Goal: Information Seeking & Learning: Learn about a topic

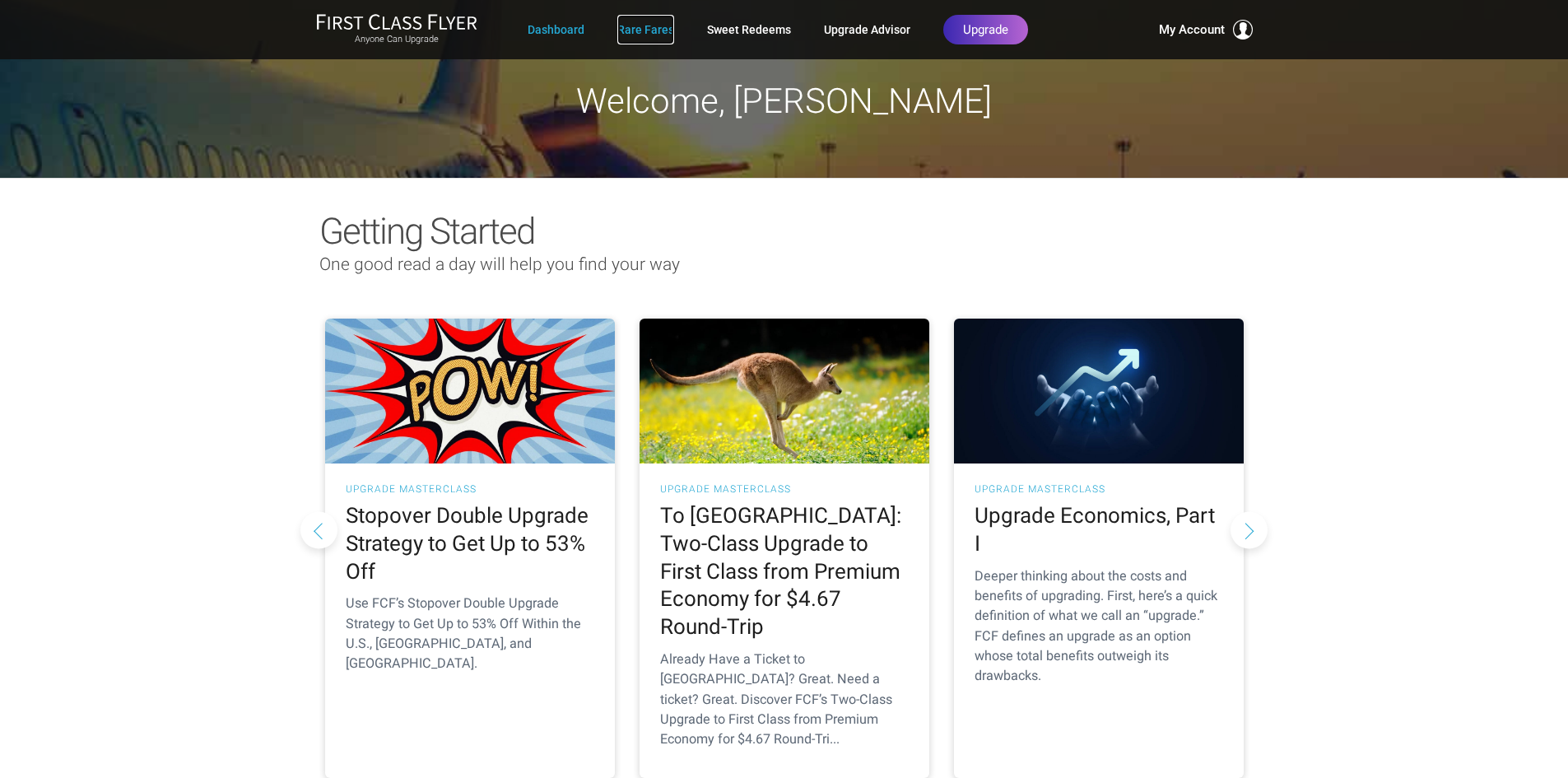
click at [645, 32] on link "Rare Fares" at bounding box center [645, 29] width 57 height 30
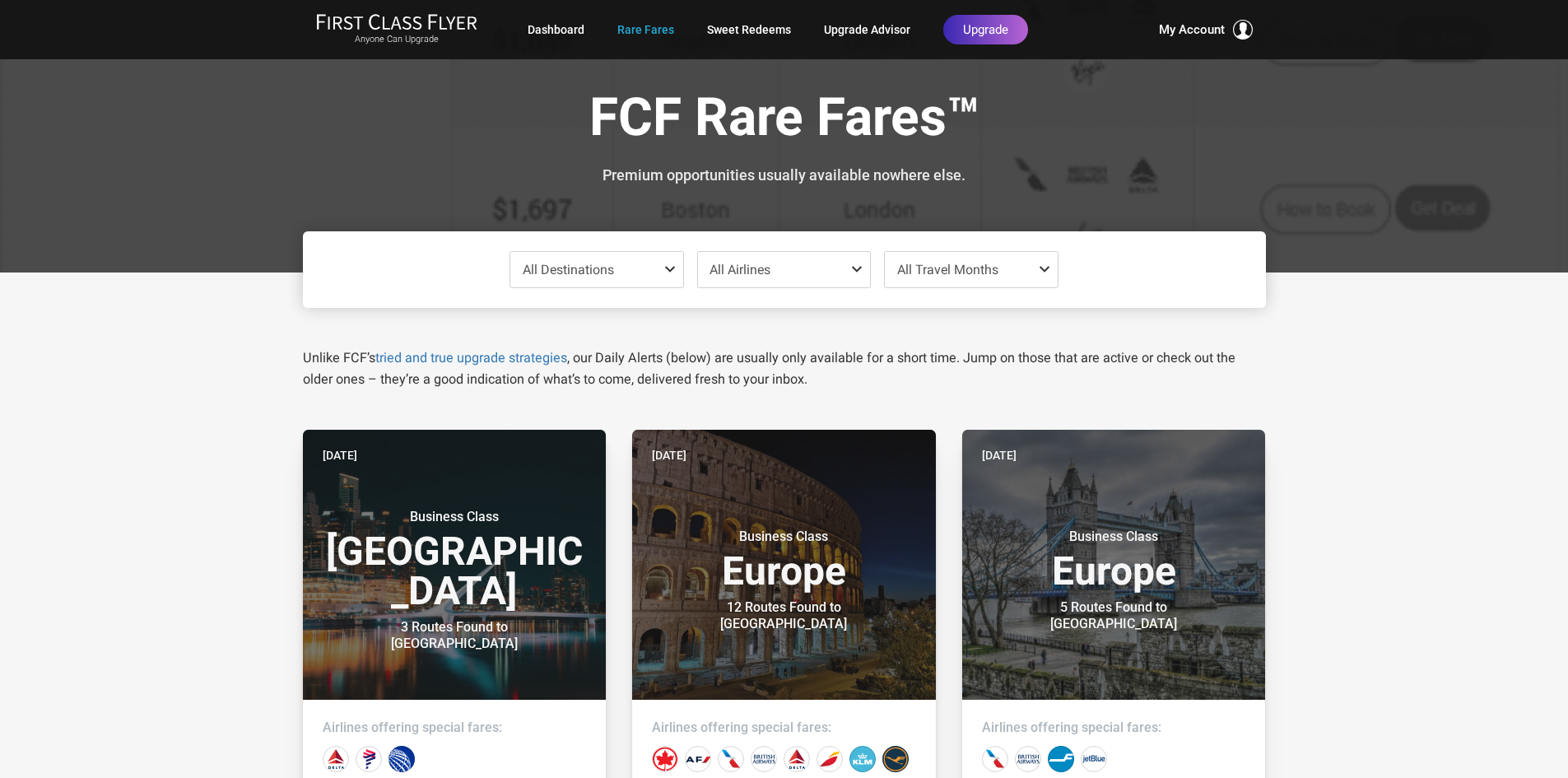
click at [673, 270] on span at bounding box center [673, 269] width 20 height 13
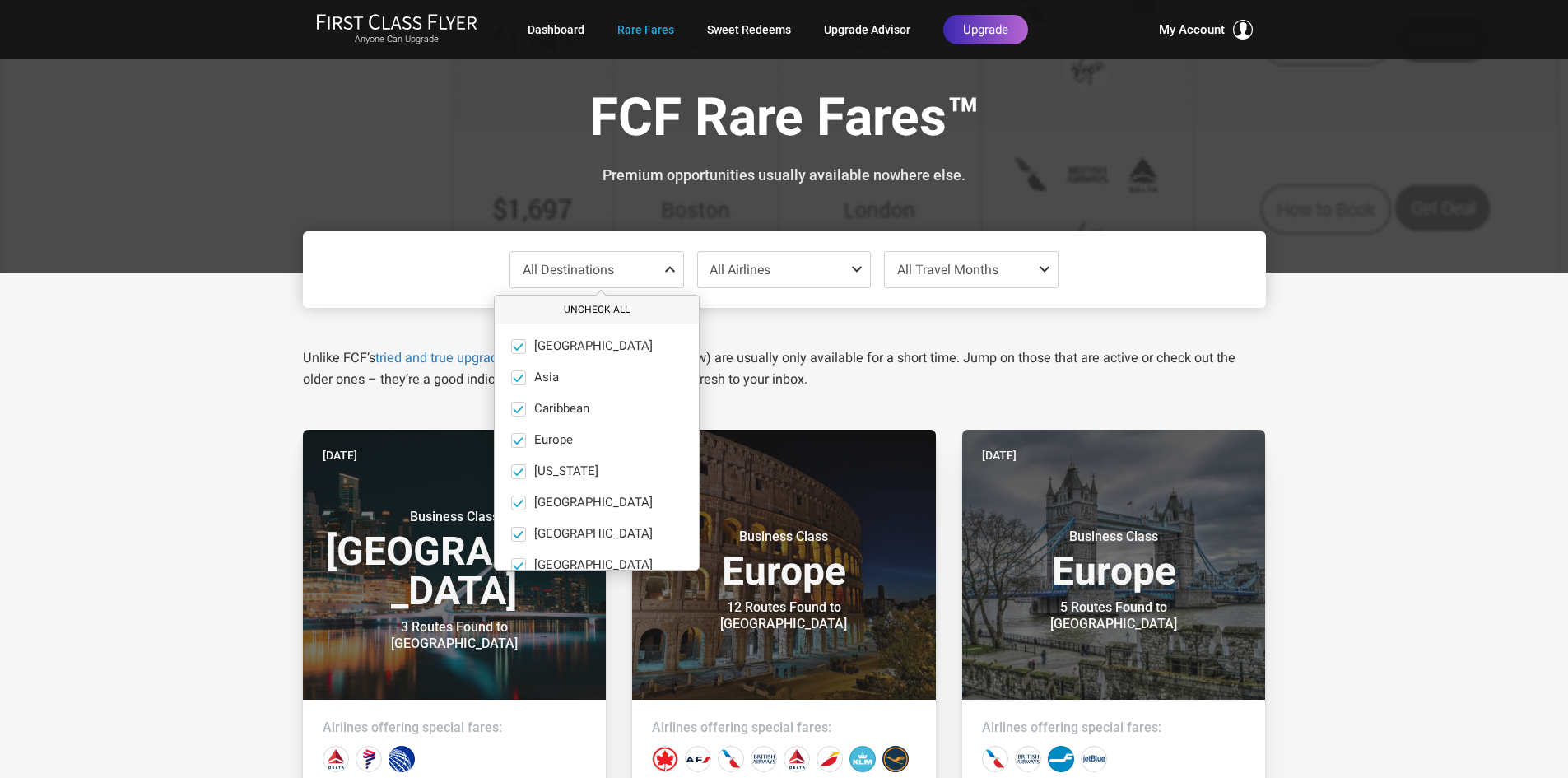
click at [591, 307] on button "Uncheck All" at bounding box center [596, 311] width 204 height 27
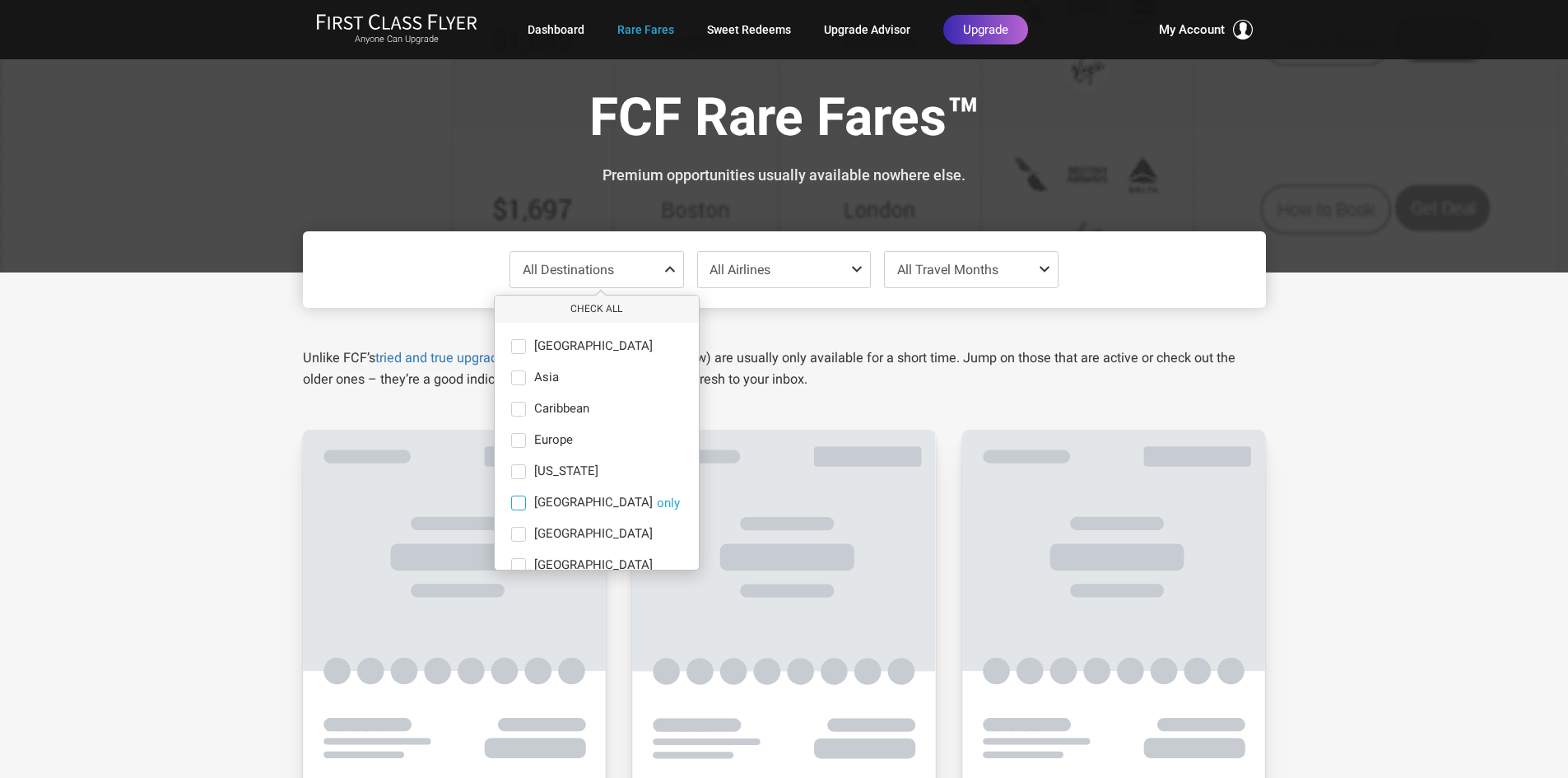
click at [524, 504] on span at bounding box center [518, 502] width 14 height 15
click at [0, 0] on input "India only" at bounding box center [0, 0] width 0 height 0
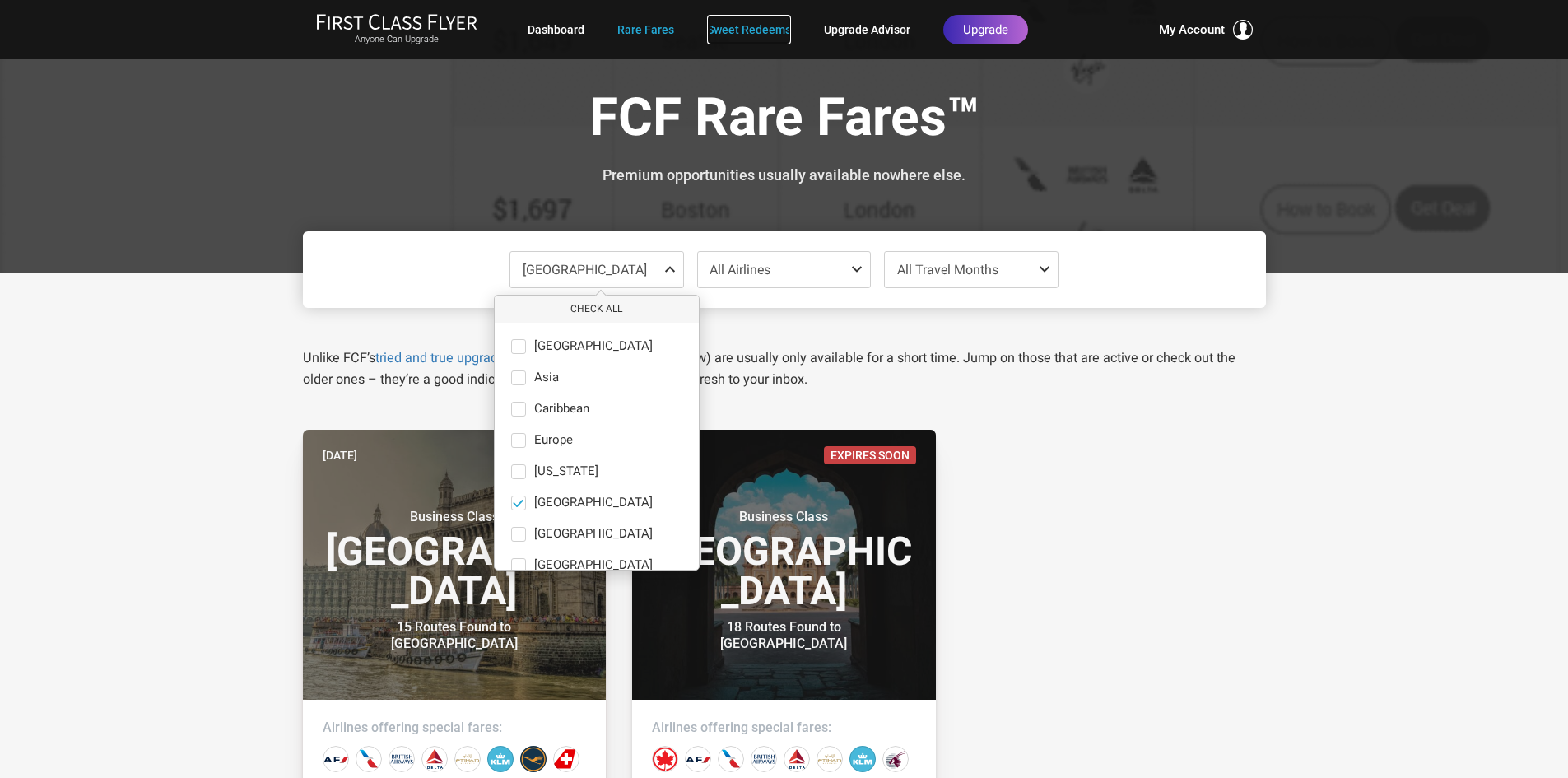
click at [745, 26] on link "Sweet Redeems" at bounding box center [749, 29] width 84 height 30
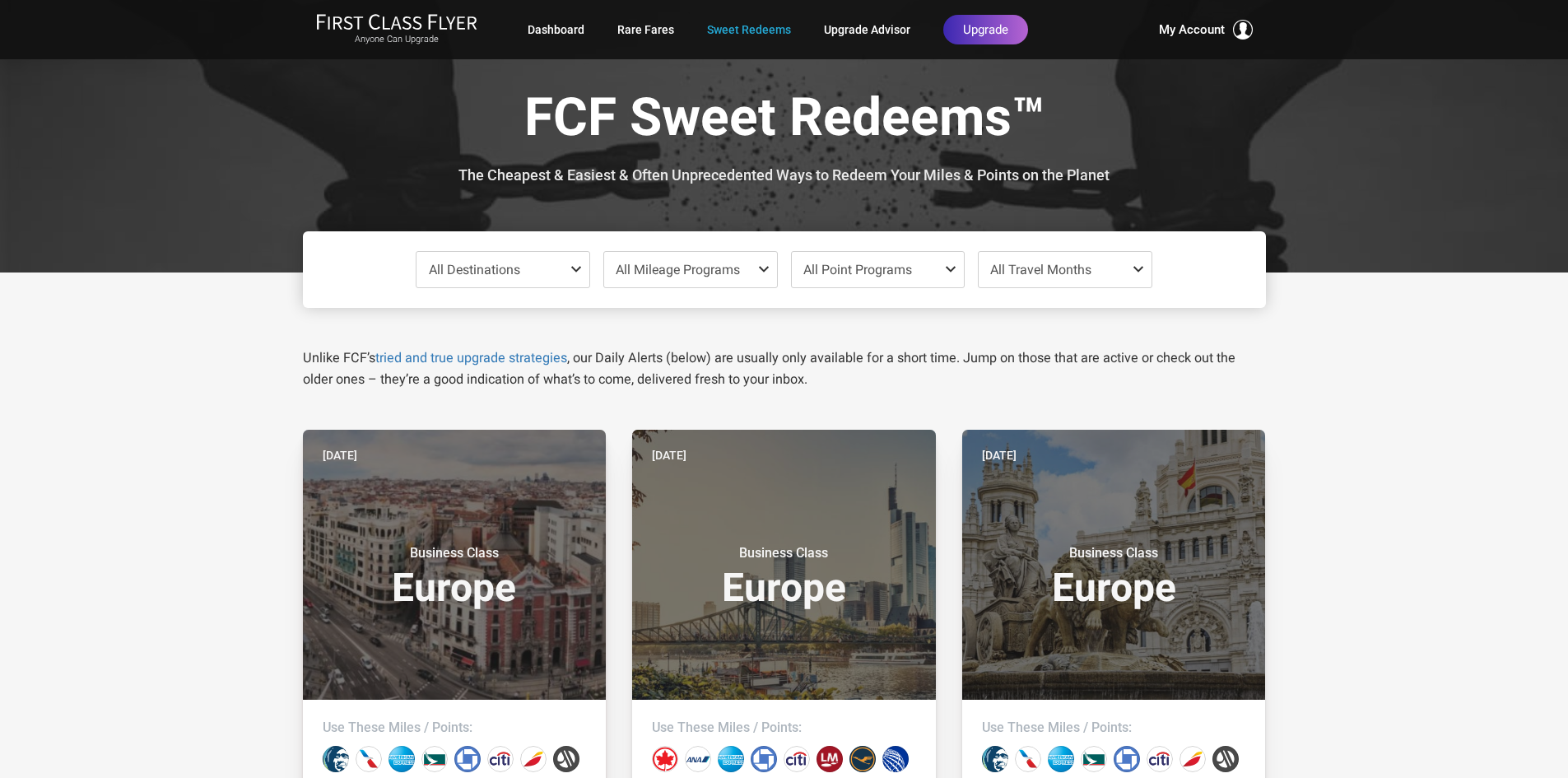
click at [577, 269] on span at bounding box center [579, 269] width 20 height 13
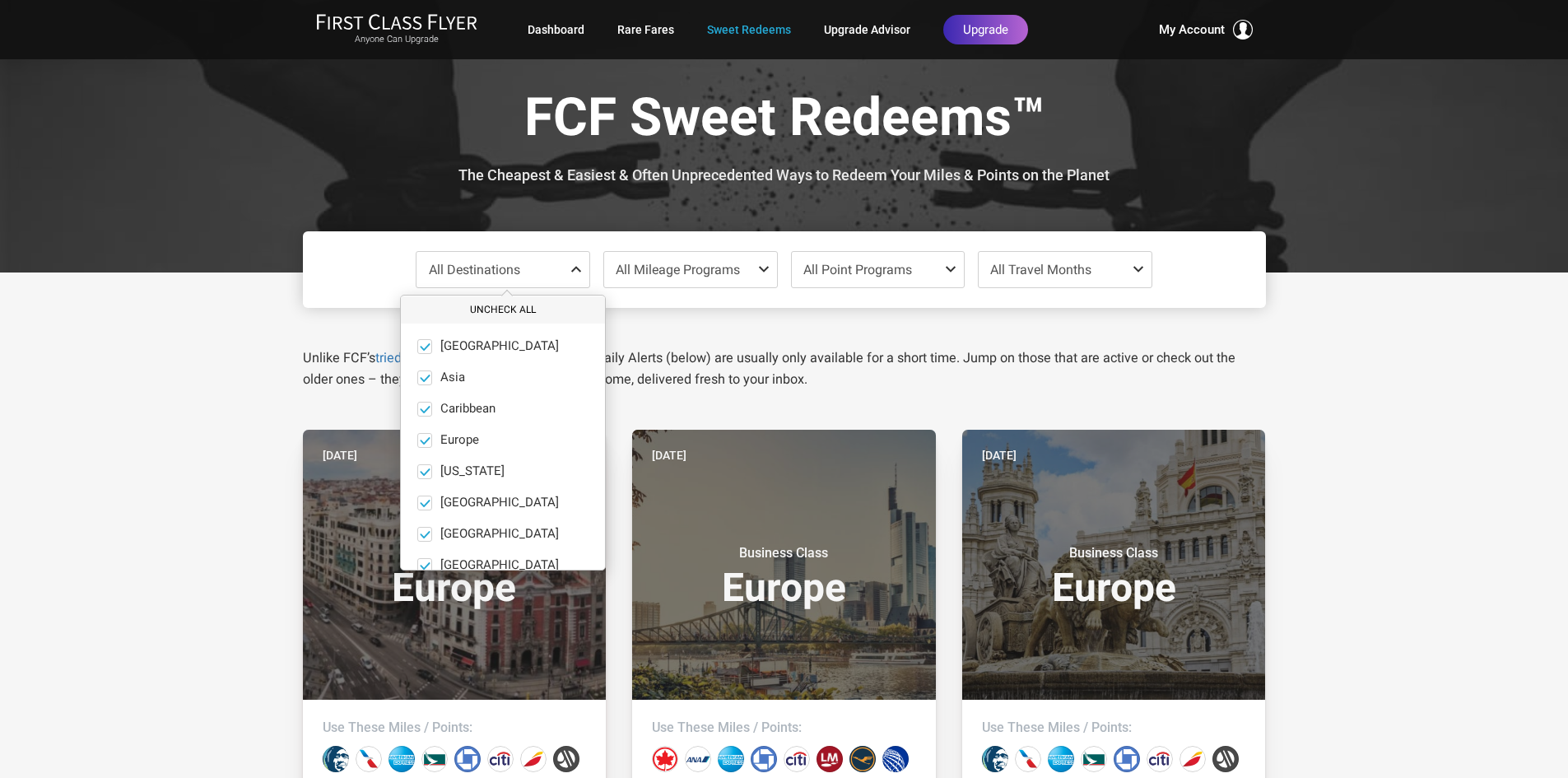
click at [500, 305] on button "Uncheck All" at bounding box center [502, 311] width 204 height 27
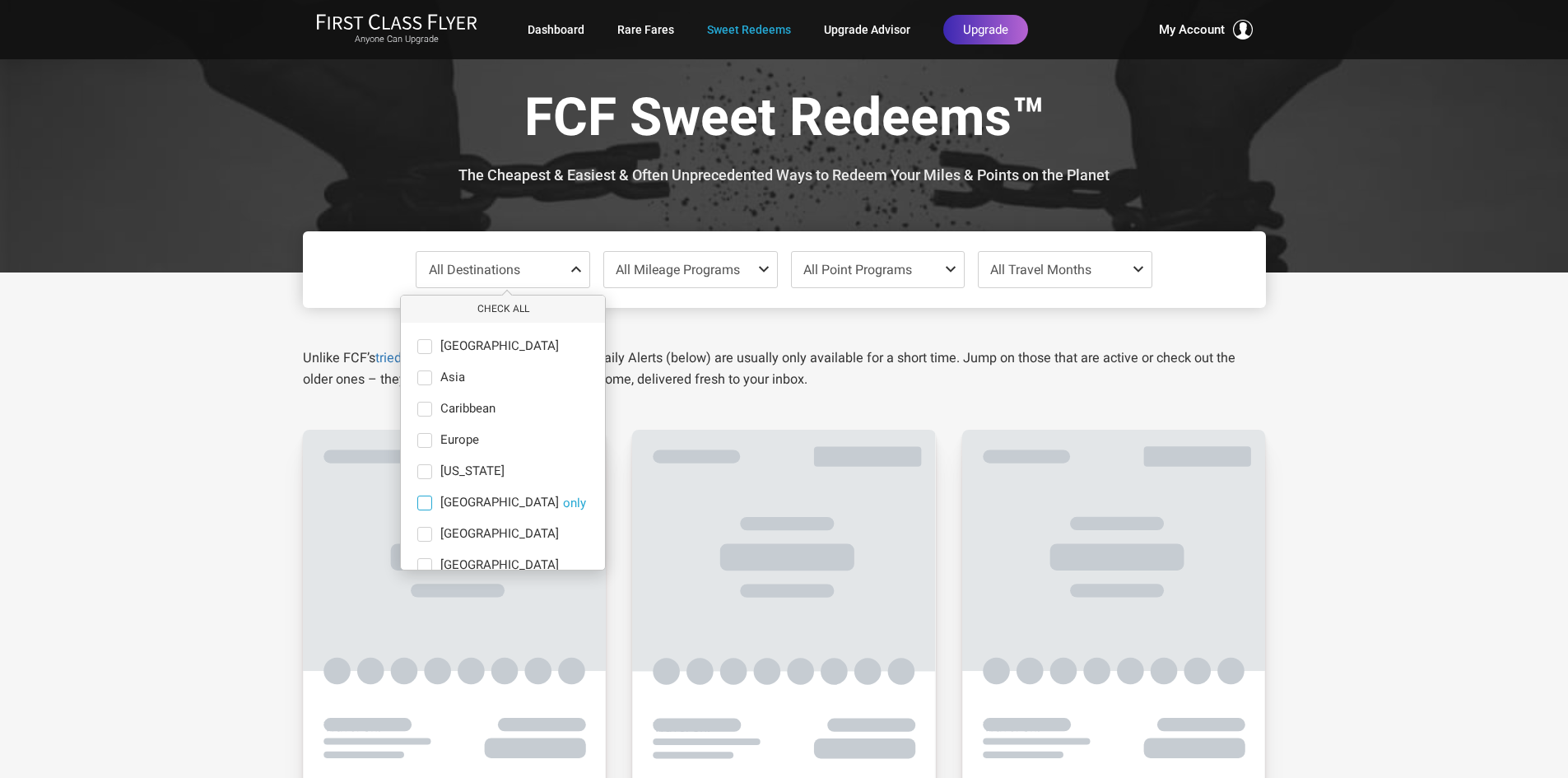
click at [423, 502] on span at bounding box center [424, 502] width 14 height 15
click at [0, 0] on input "India only" at bounding box center [0, 0] width 0 height 0
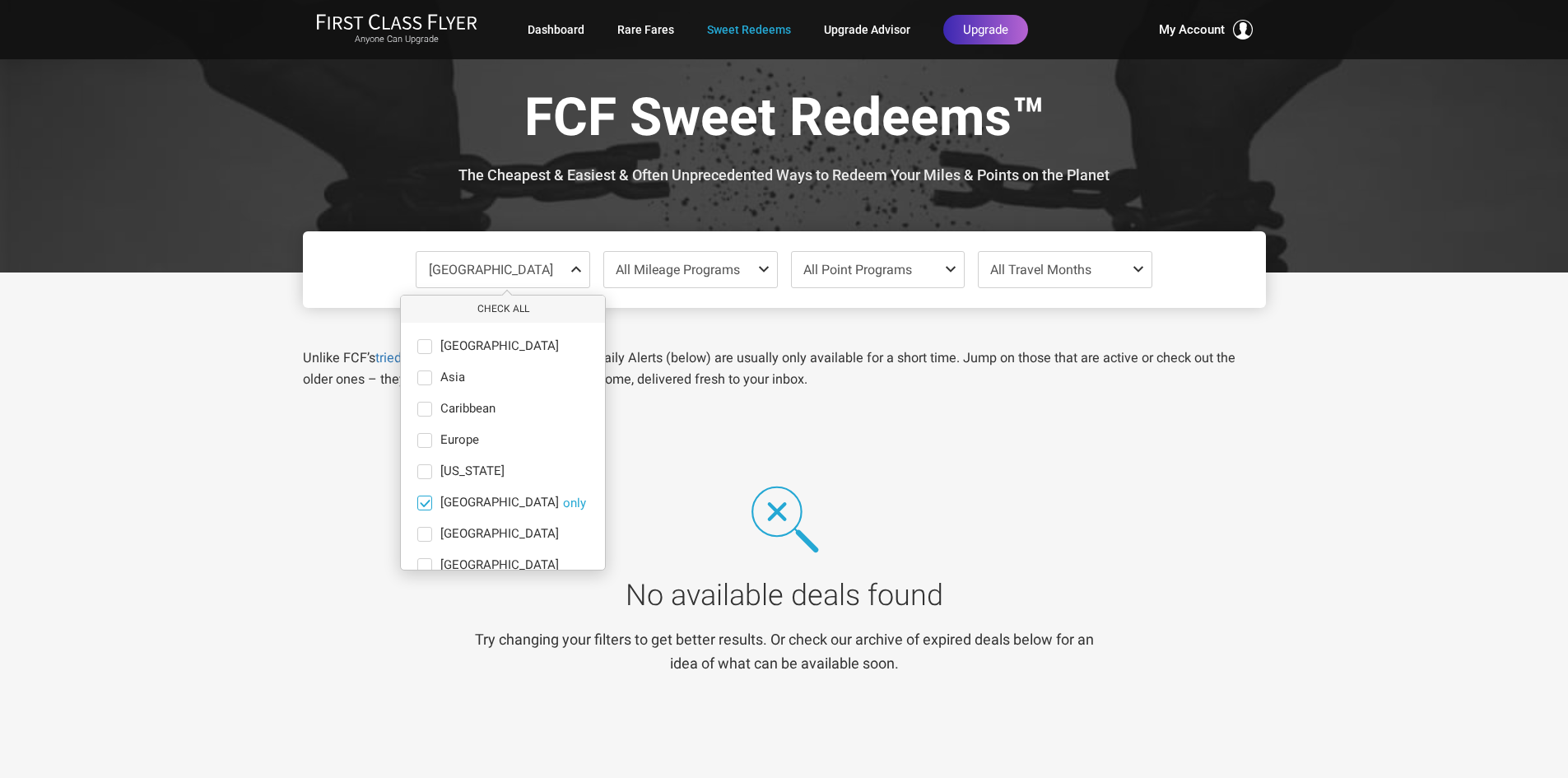
click at [425, 500] on span at bounding box center [425, 502] width 12 height 12
click at [0, 0] on input "India only" at bounding box center [0, 0] width 0 height 0
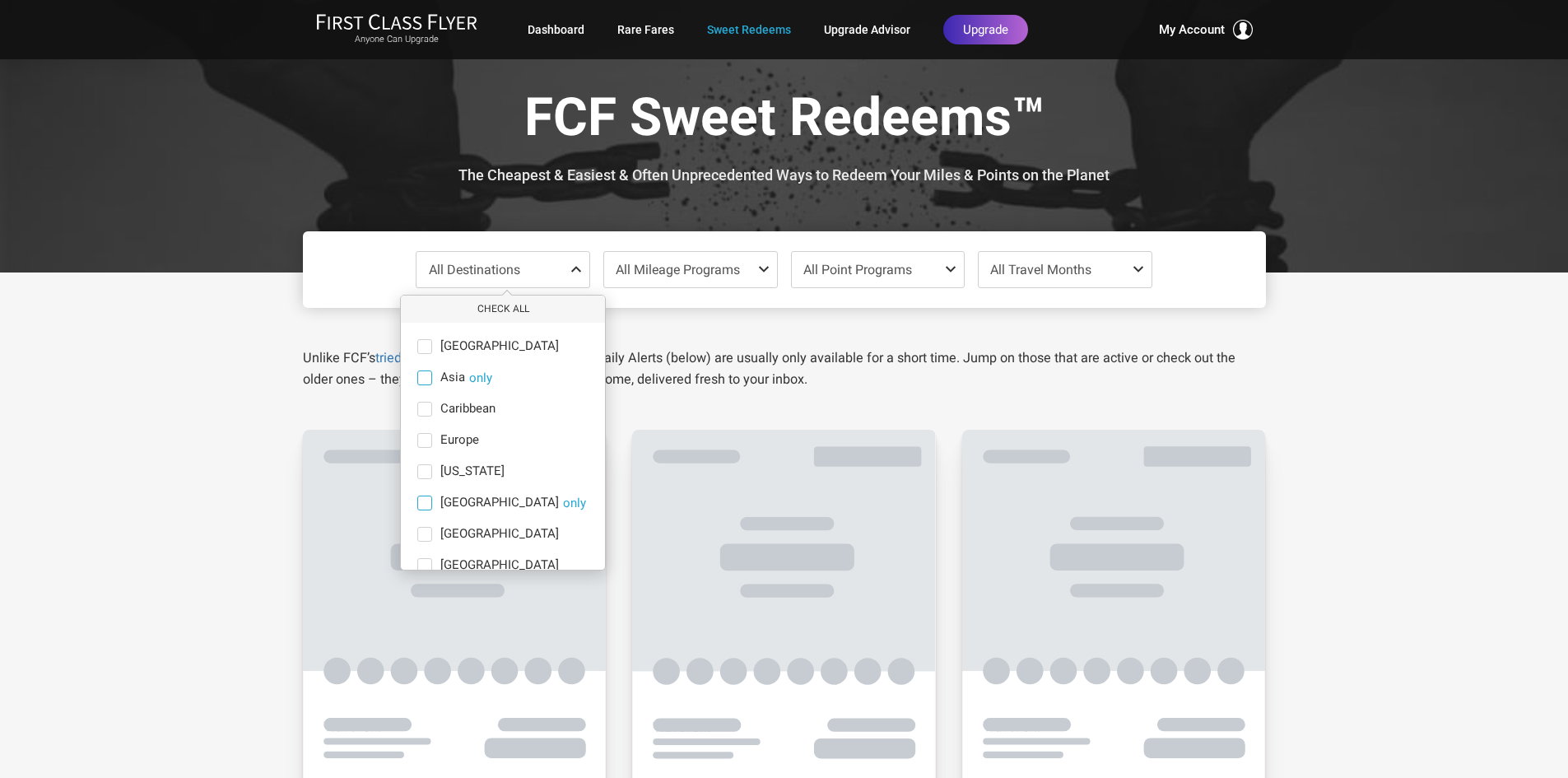
click at [425, 379] on span at bounding box center [424, 377] width 14 height 15
click at [0, 0] on input "Asia only" at bounding box center [0, 0] width 0 height 0
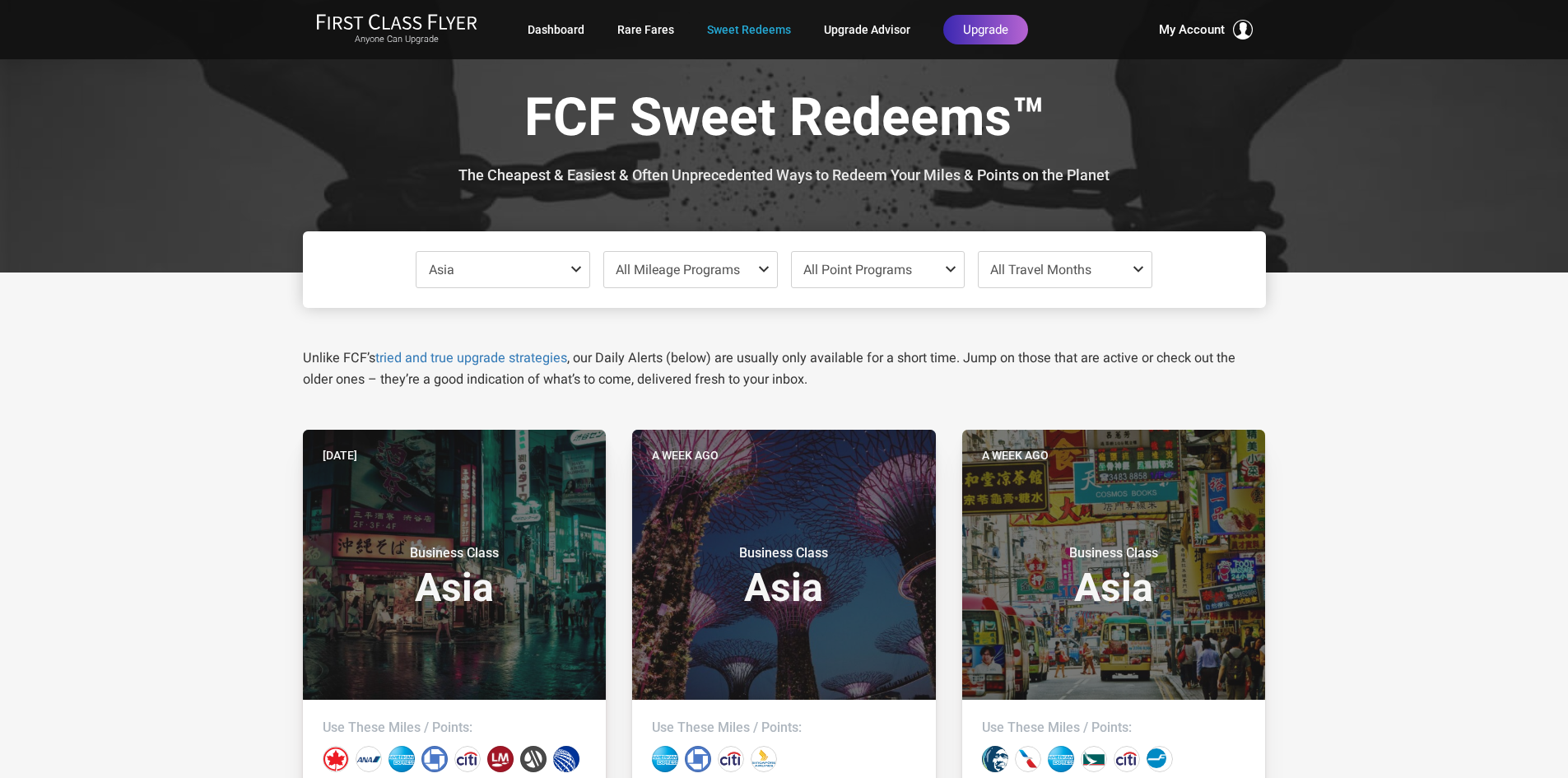
click at [1140, 267] on span at bounding box center [1142, 269] width 20 height 13
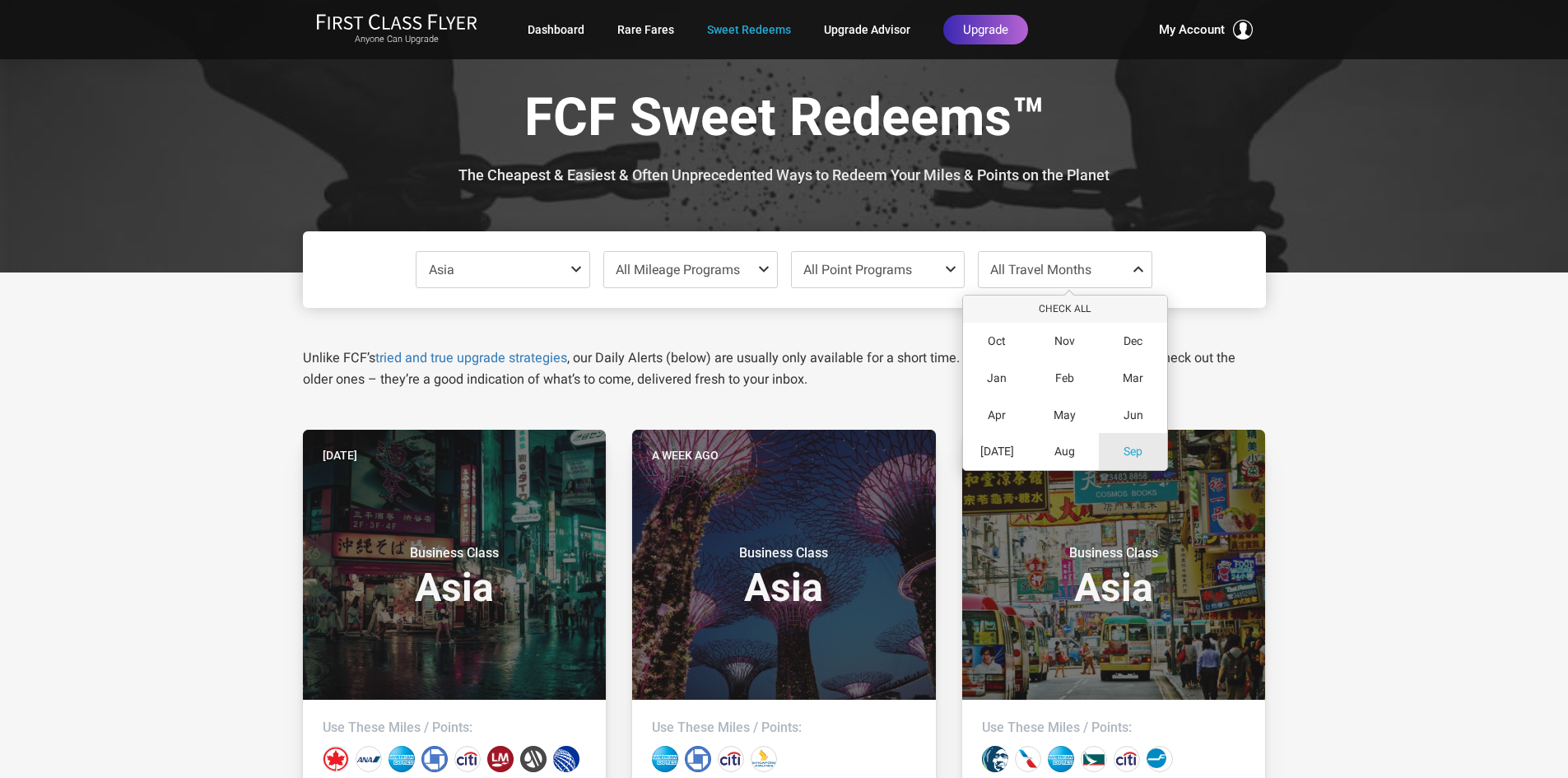
click at [1131, 456] on span "Sep" at bounding box center [1133, 451] width 19 height 14
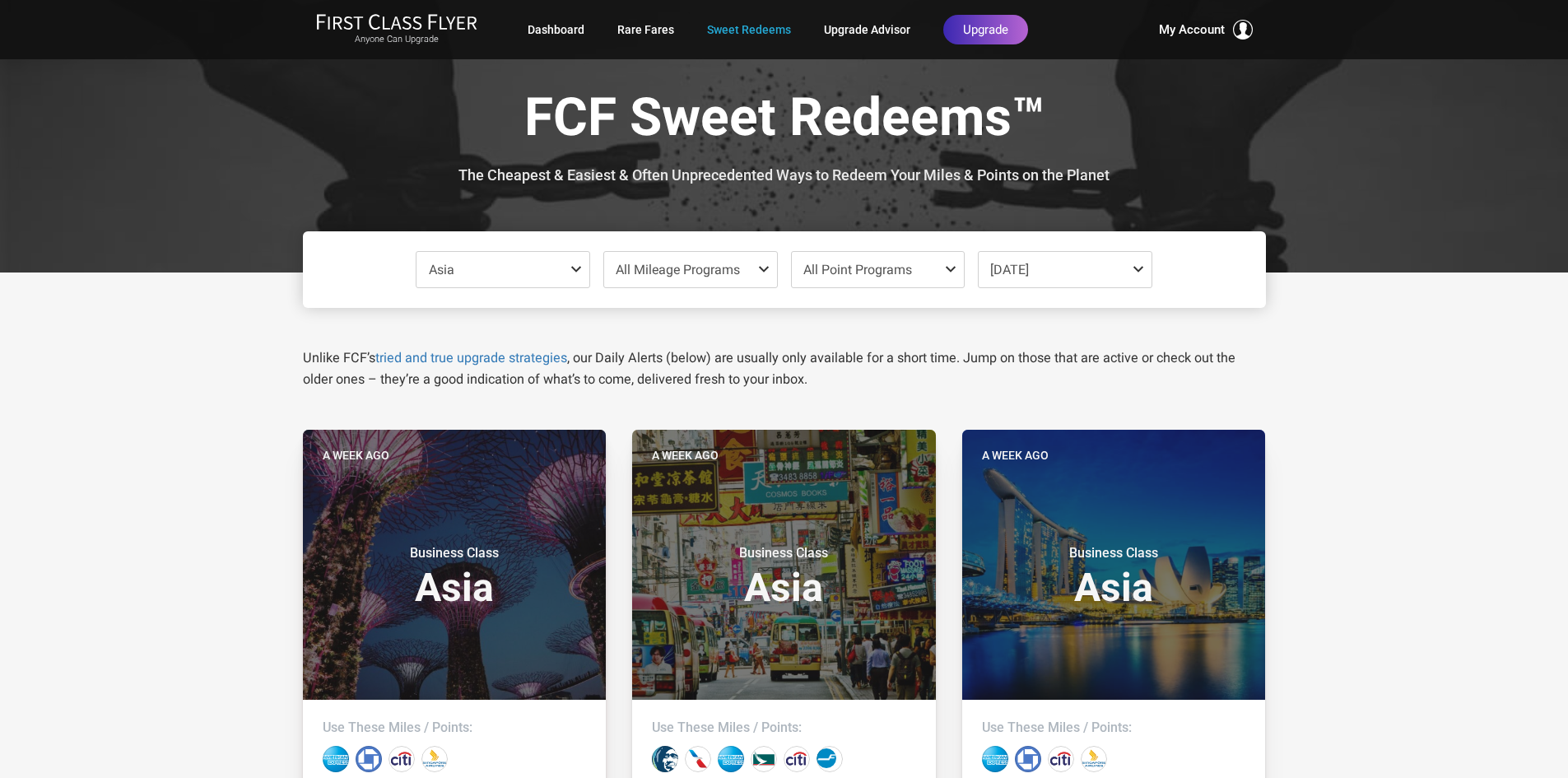
scroll to position [247, 0]
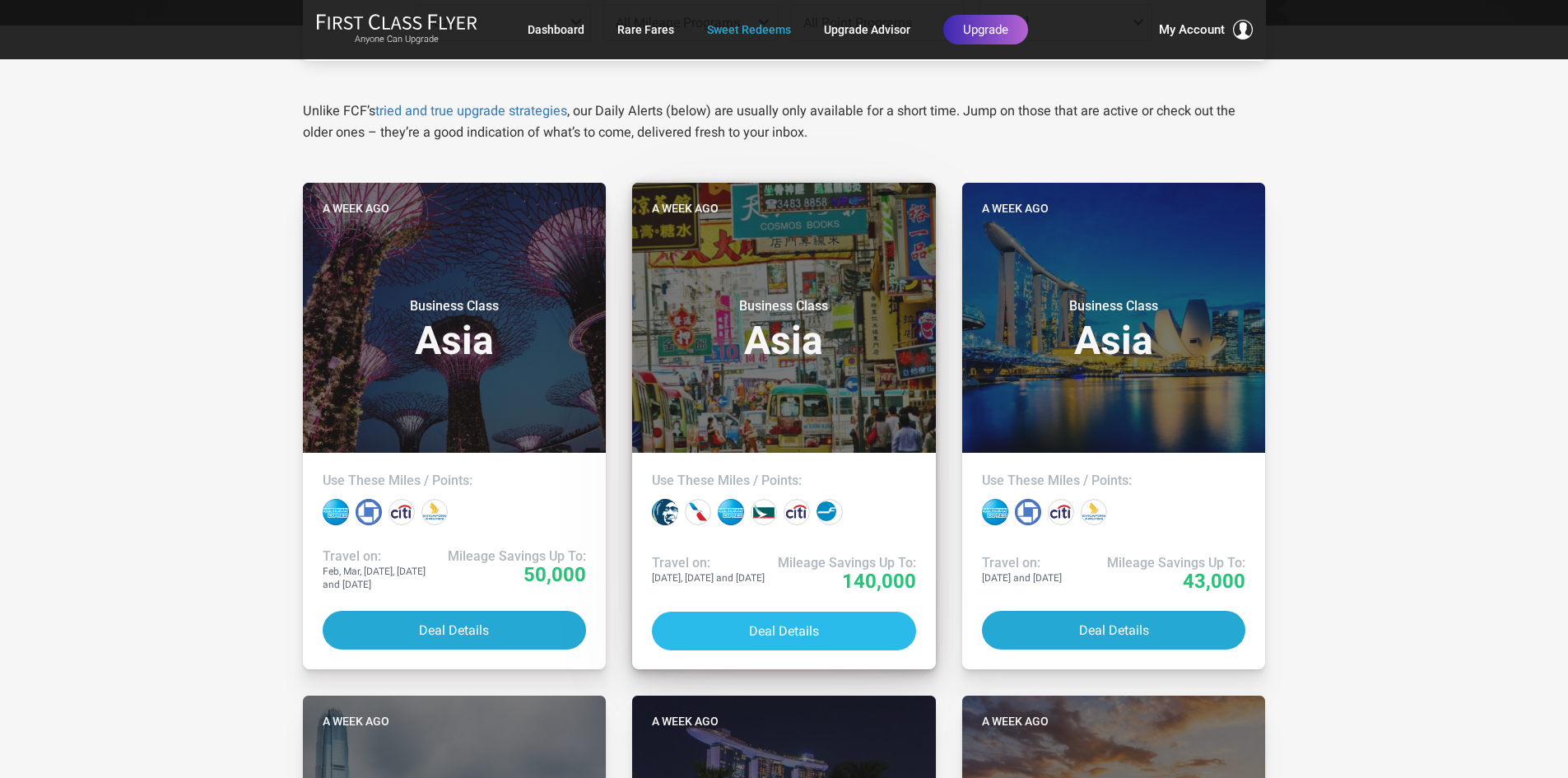
click at [804, 625] on button "Deal Details" at bounding box center [784, 630] width 264 height 38
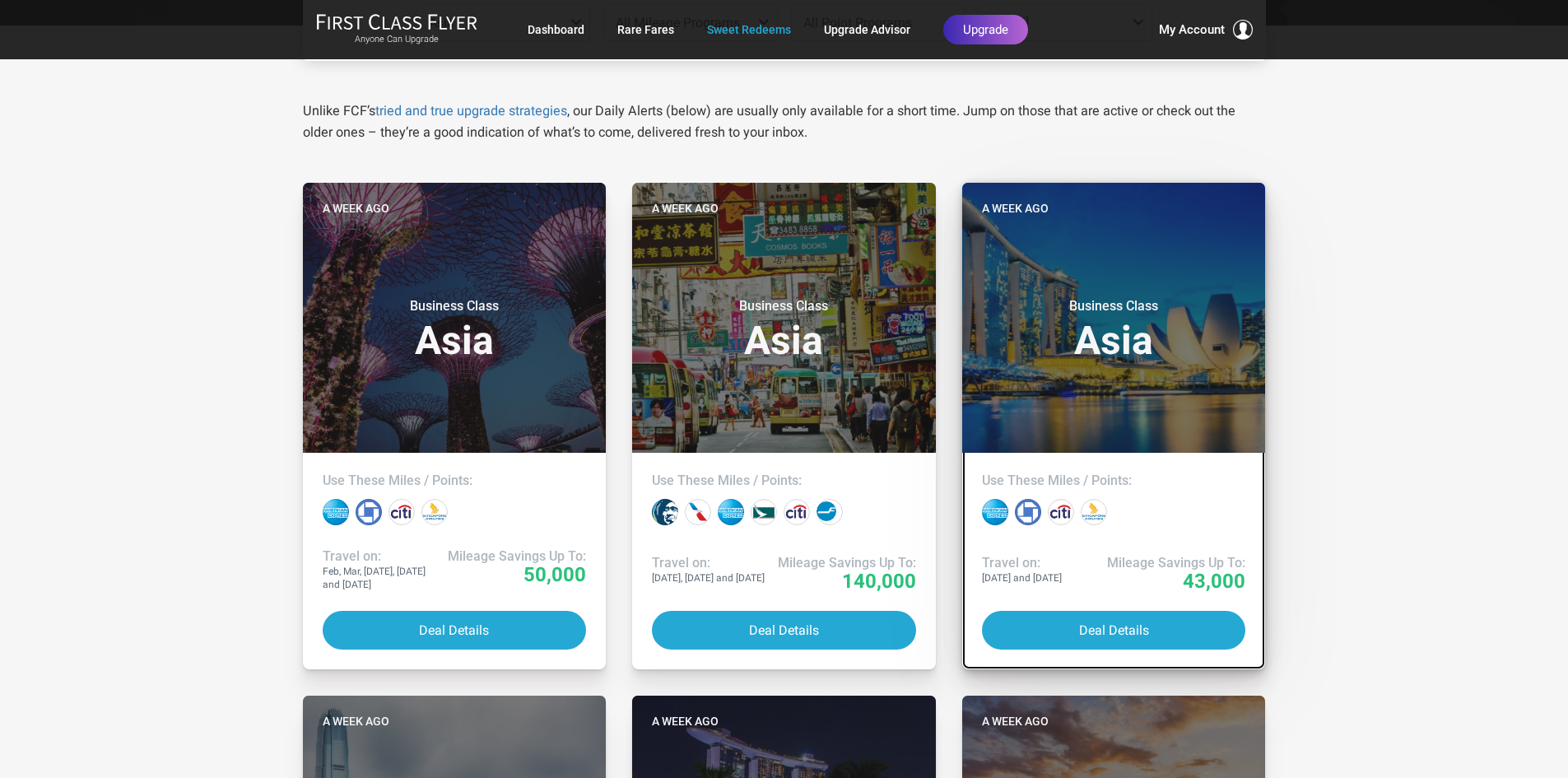
click at [1114, 331] on h3 "Business Class Asia" at bounding box center [1114, 329] width 264 height 62
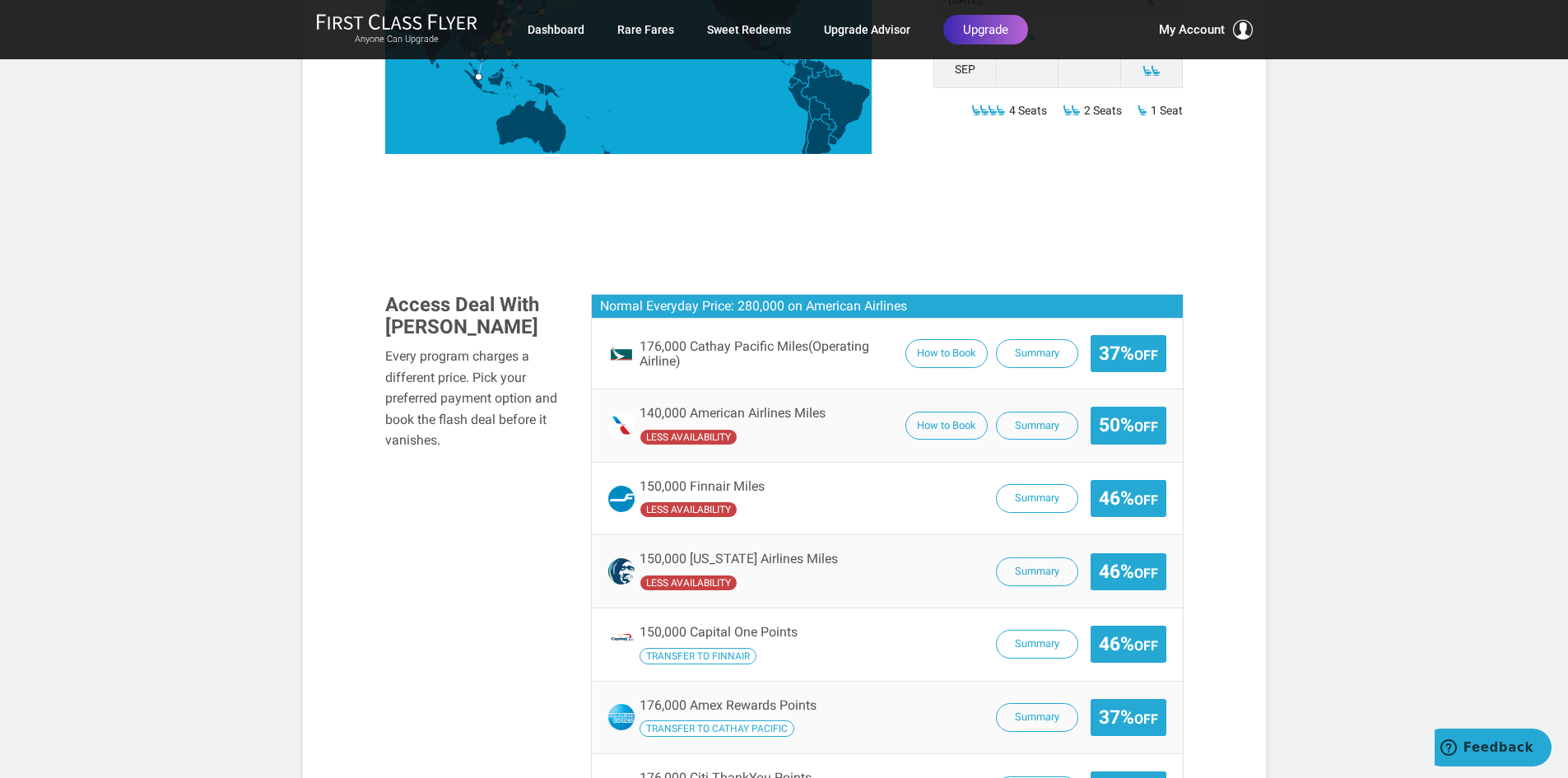
scroll to position [906, 0]
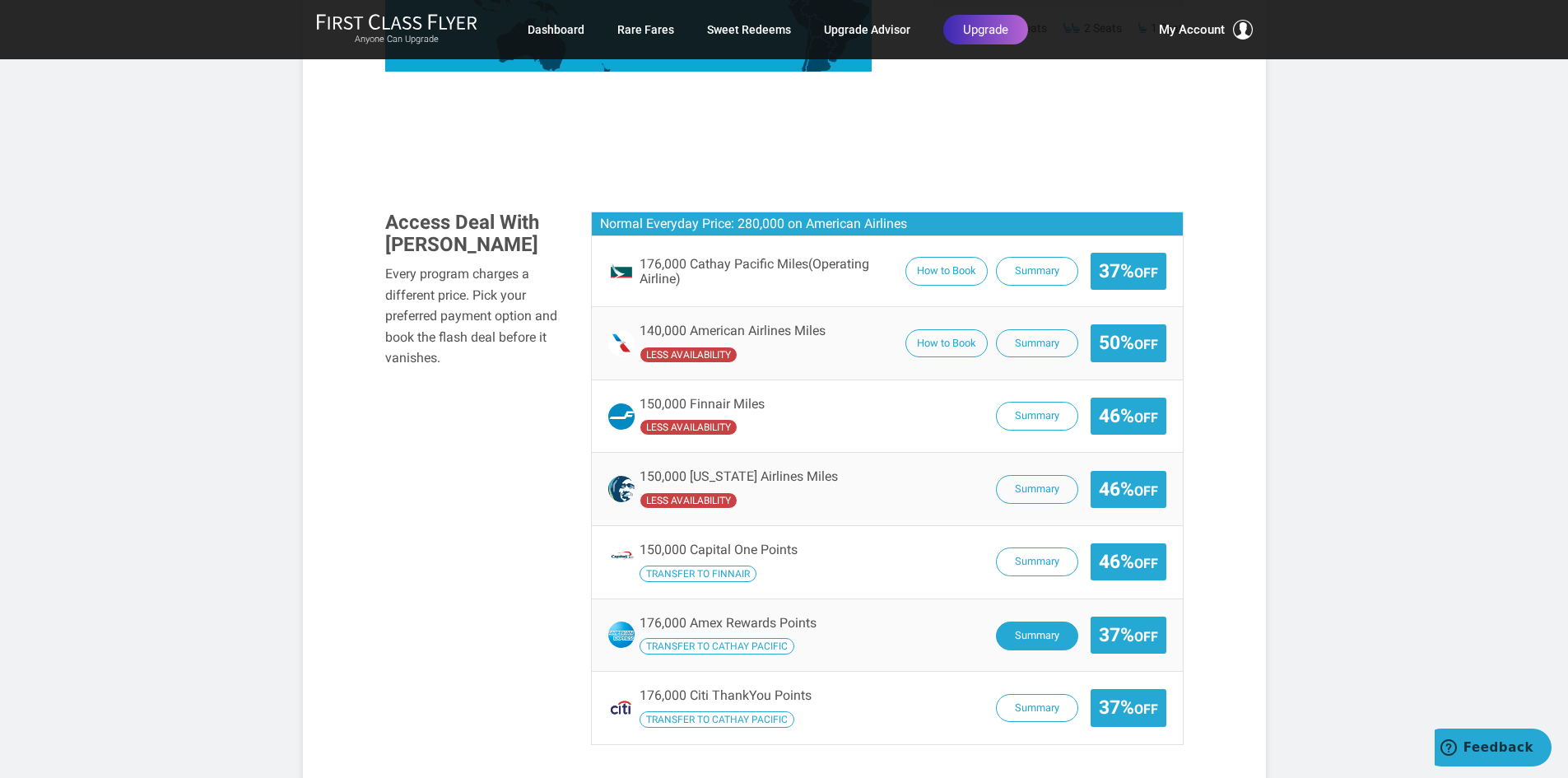
click at [1045, 631] on button "Summary" at bounding box center [1037, 636] width 83 height 29
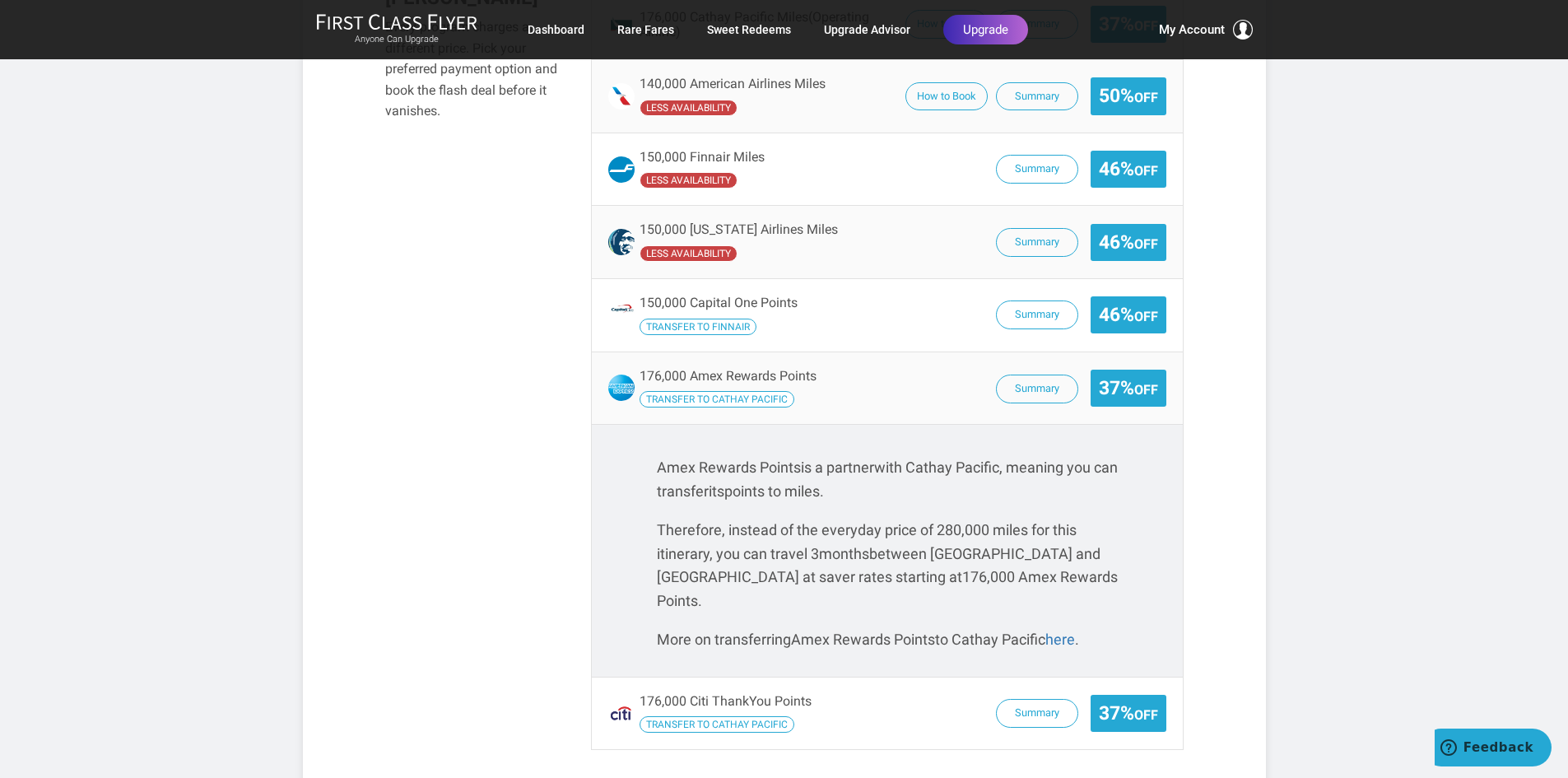
scroll to position [1235, 0]
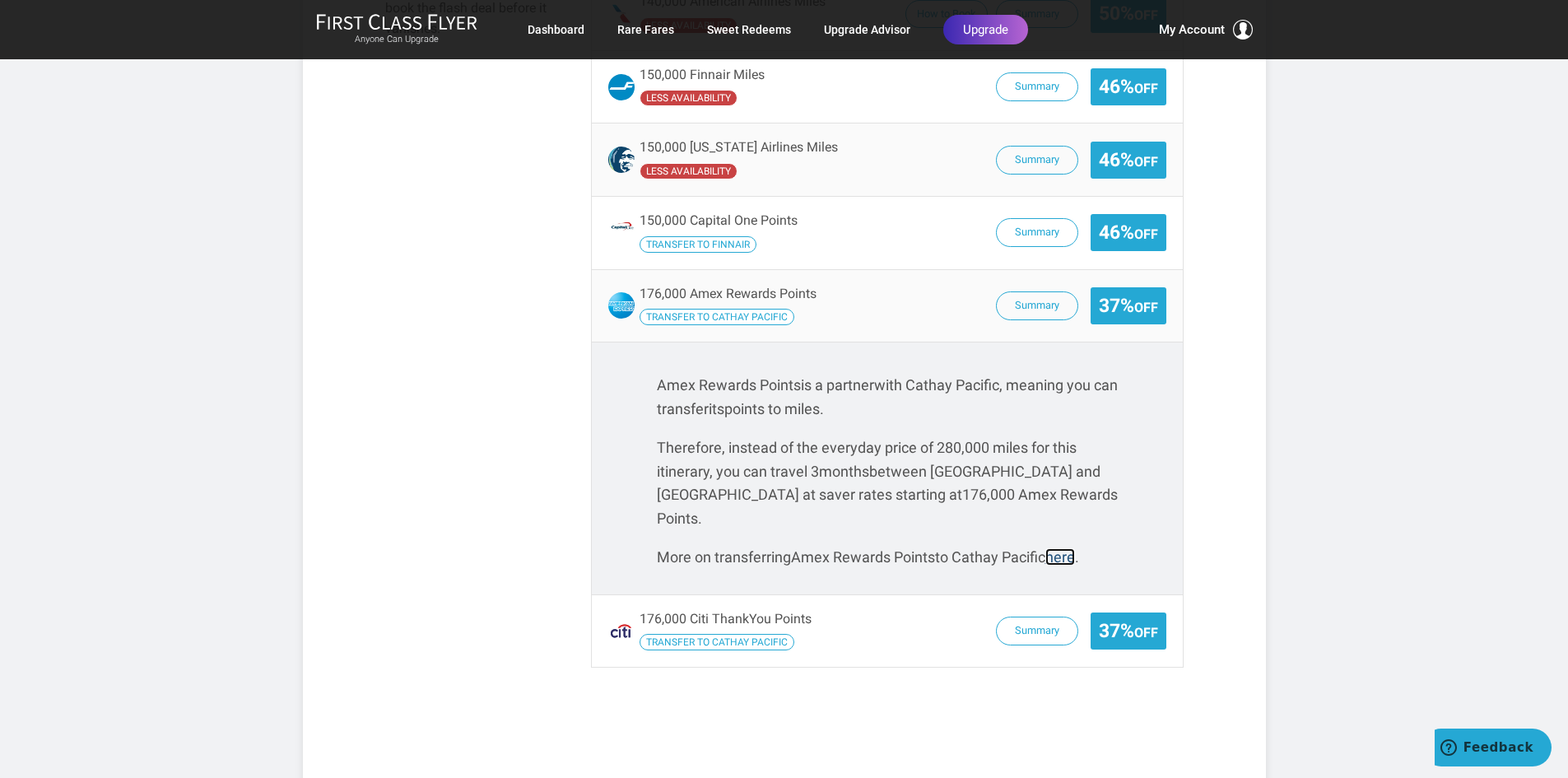
click at [1069, 549] on link "here" at bounding box center [1060, 557] width 30 height 17
click at [1070, 549] on link "here" at bounding box center [1060, 557] width 30 height 17
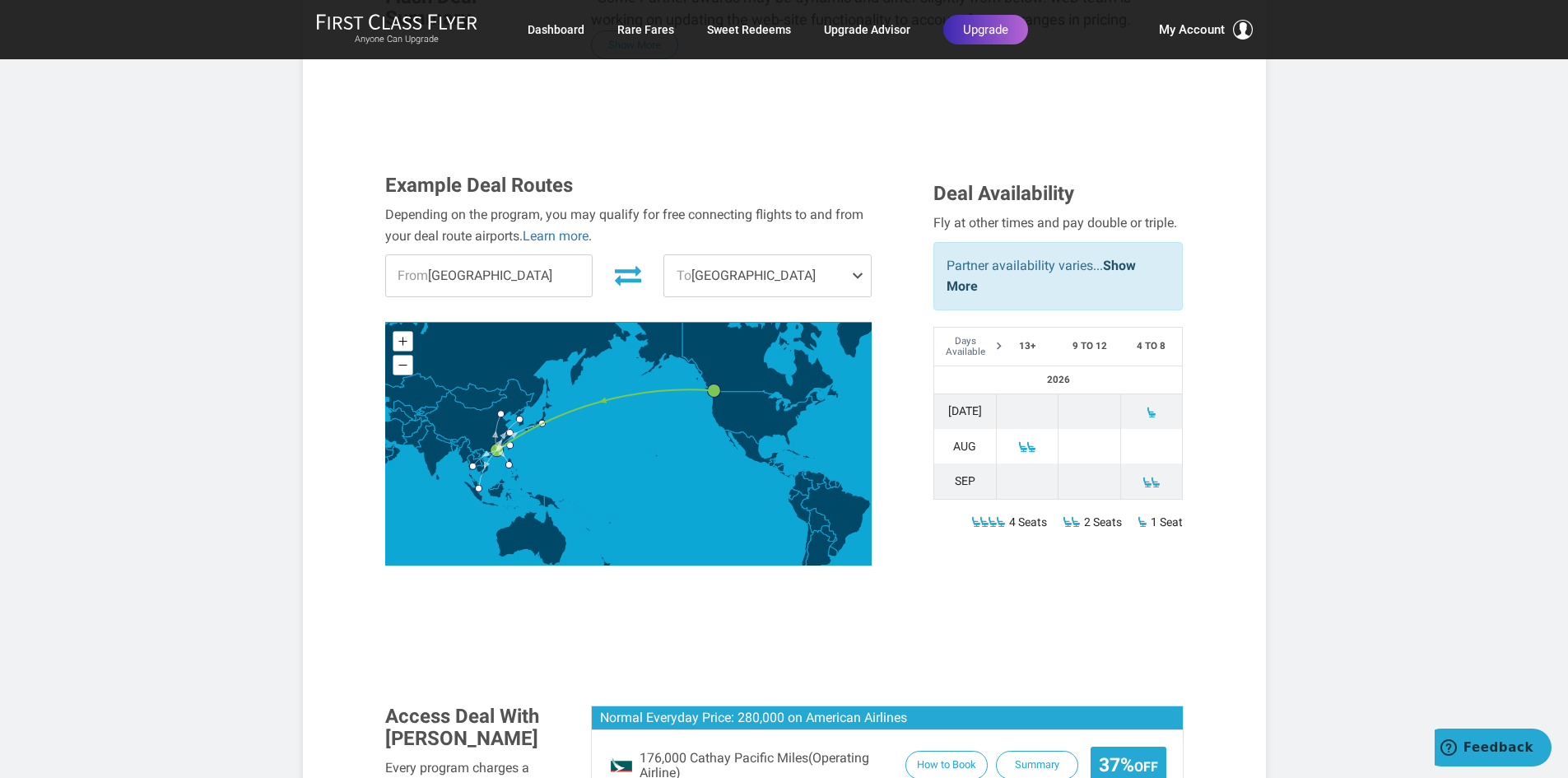
scroll to position [0, 0]
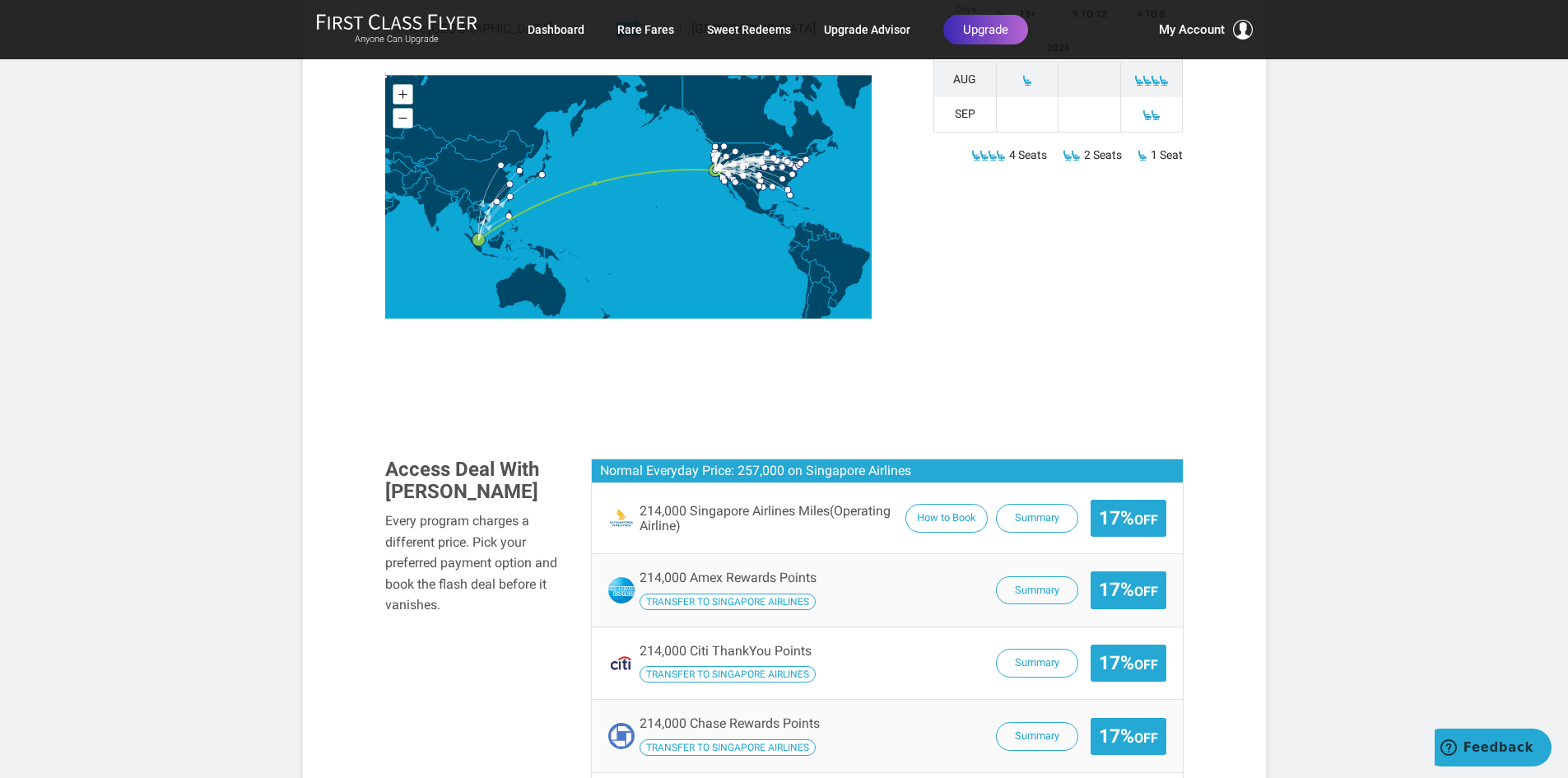
scroll to position [906, 0]
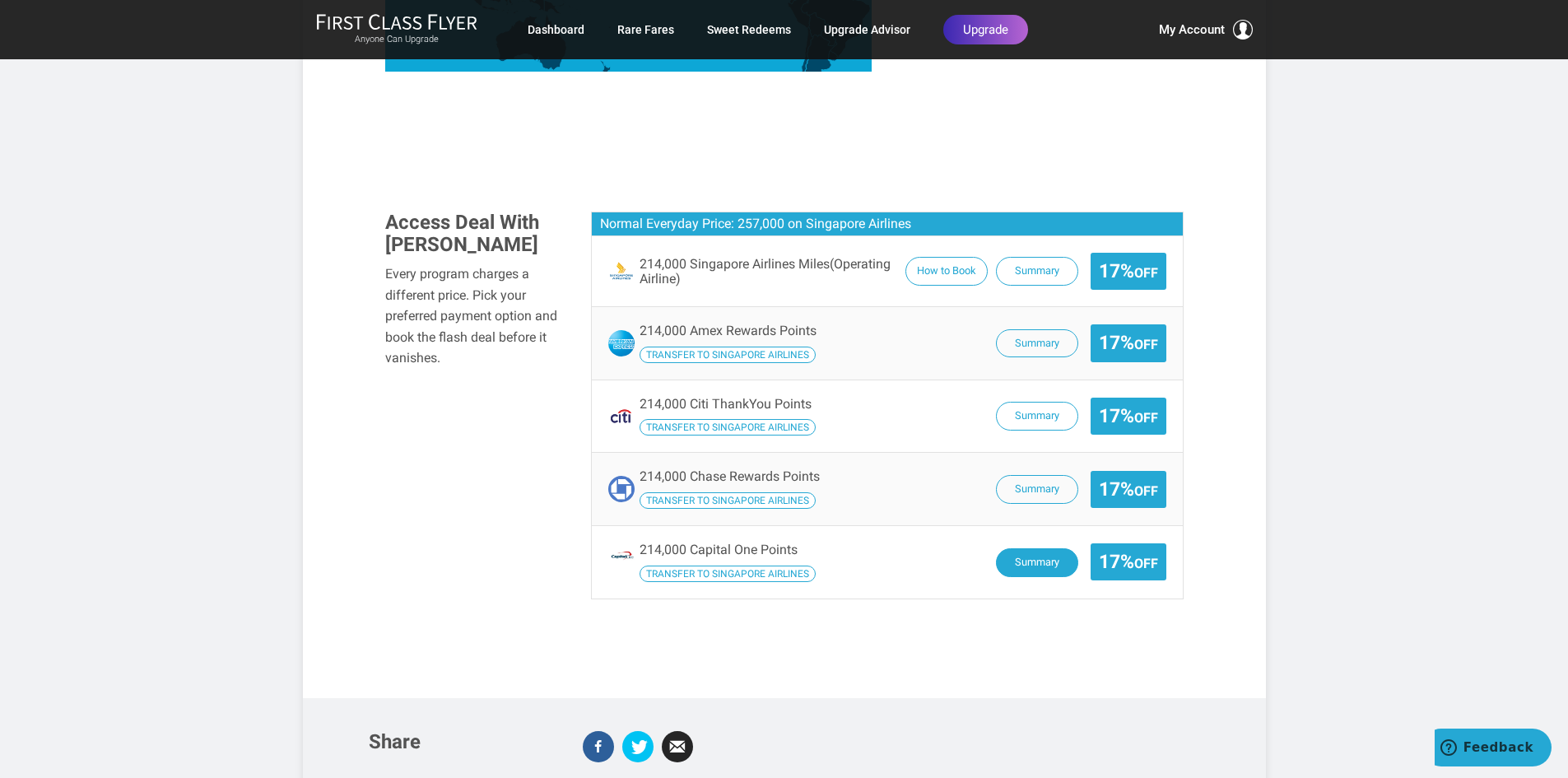
click at [1032, 561] on button "Summary" at bounding box center [1037, 563] width 83 height 29
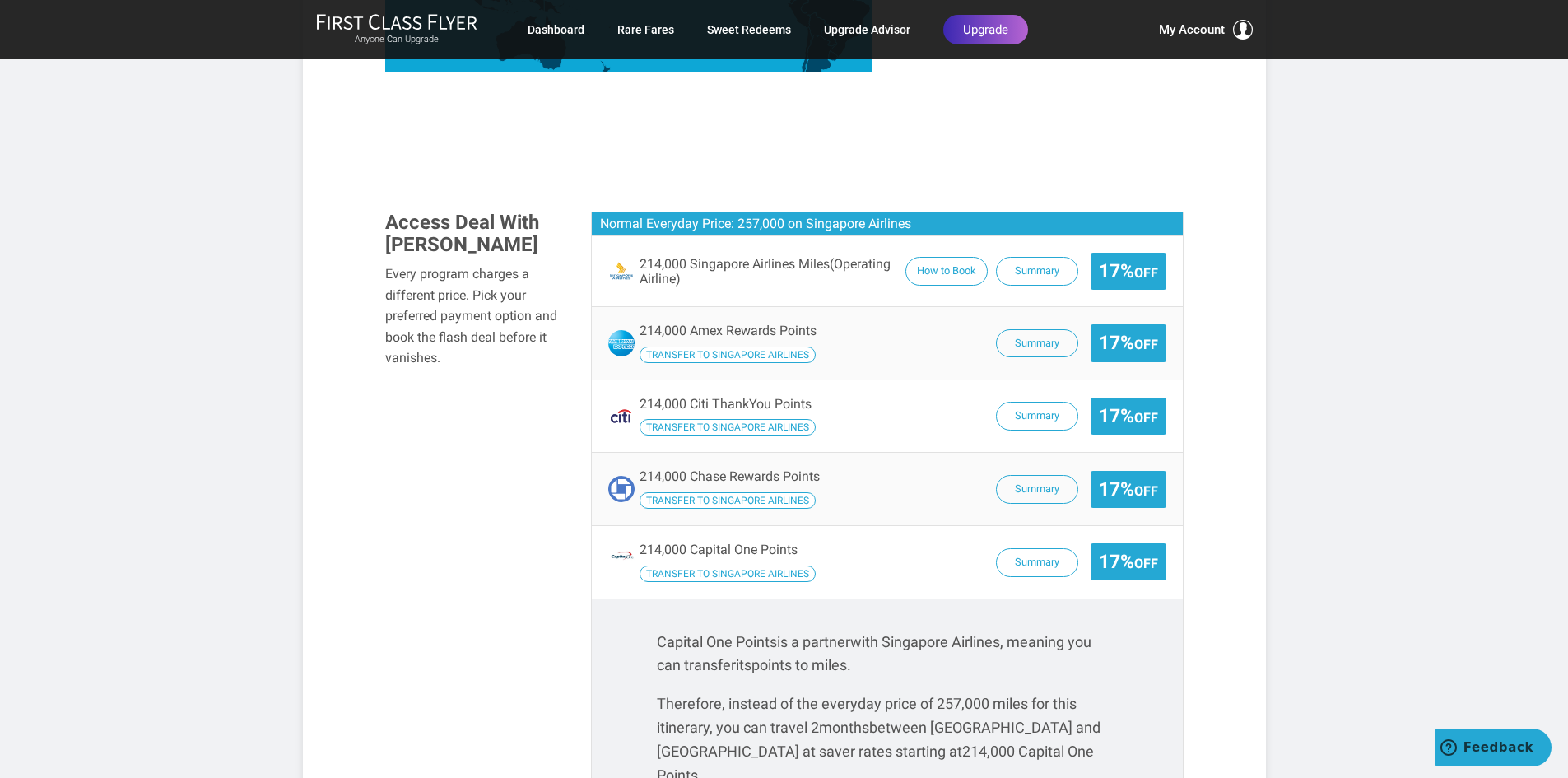
scroll to position [1153, 0]
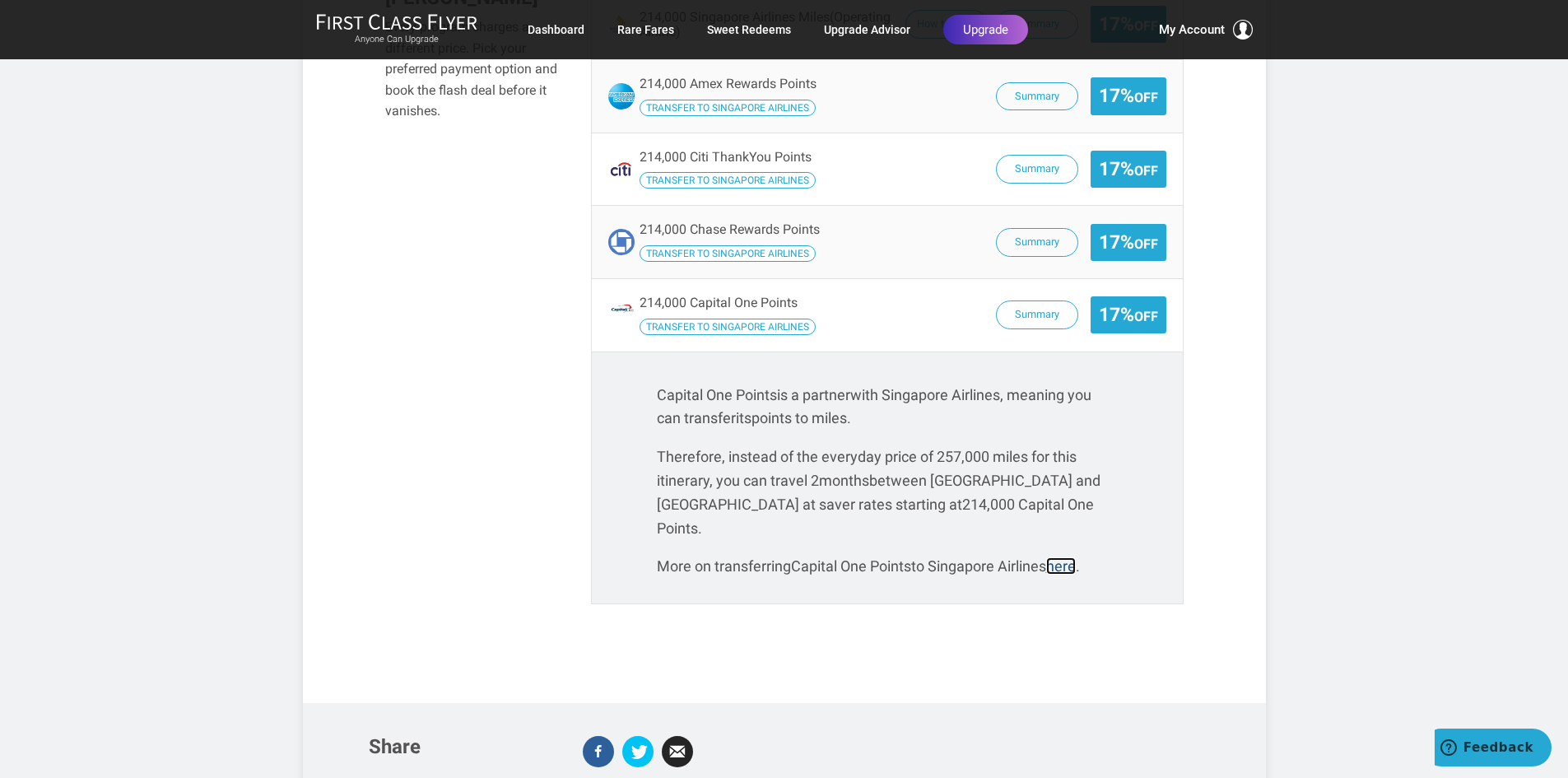
click at [1067, 558] on link "here" at bounding box center [1061, 566] width 30 height 17
